Goal: Transaction & Acquisition: Purchase product/service

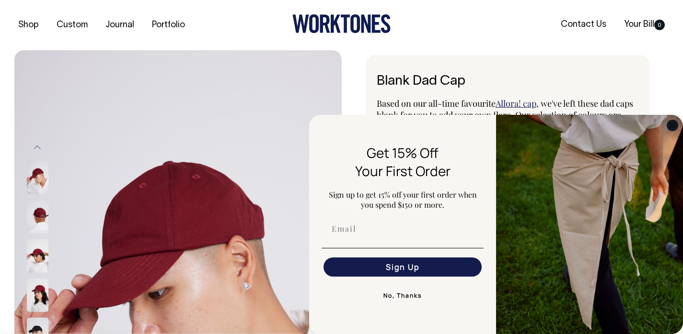
click at [670, 126] on circle "Close dialog" at bounding box center [672, 125] width 11 height 11
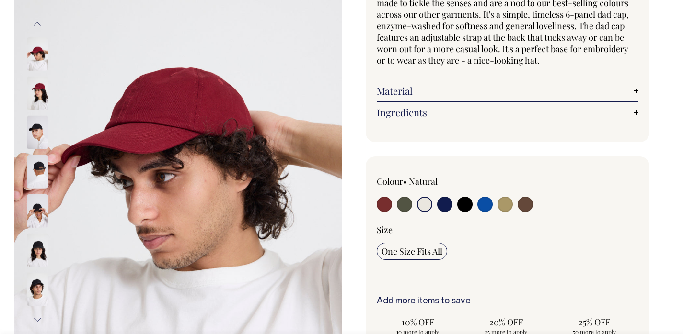
click at [424, 207] on input "radio" at bounding box center [424, 204] width 15 height 15
click at [424, 204] on input "radio" at bounding box center [424, 203] width 15 height 15
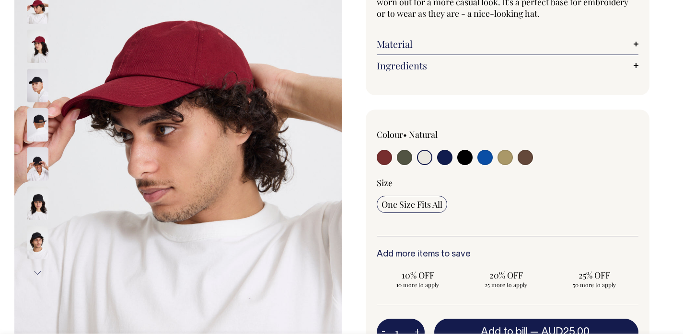
click at [447, 161] on input "radio" at bounding box center [444, 157] width 15 height 15
radio input "true"
select select "Dark Navy"
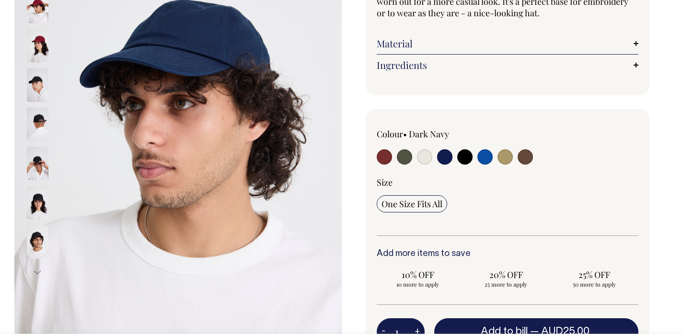
scroll to position [172, 0]
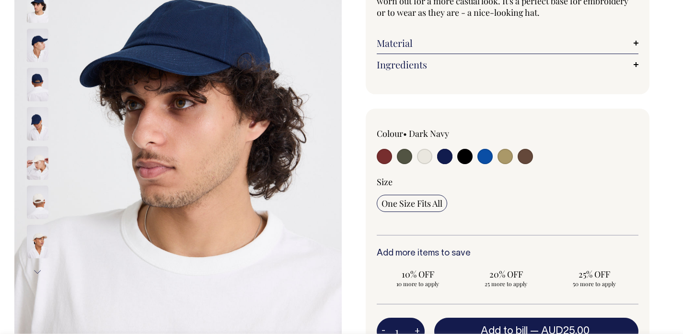
click at [424, 155] on input "radio" at bounding box center [424, 156] width 15 height 15
radio input "true"
select select "Natural"
